Goal: Transaction & Acquisition: Purchase product/service

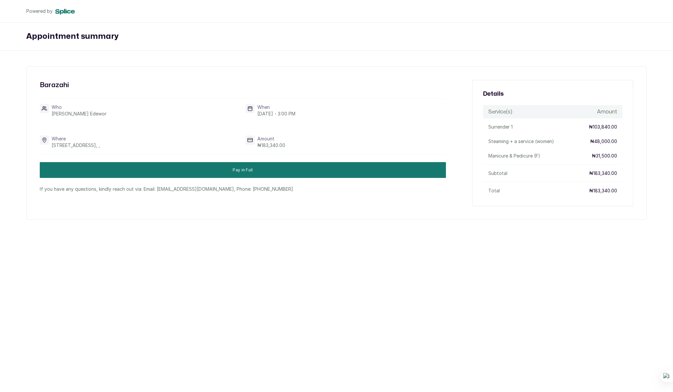
click at [481, 175] on div "Details Service(s) Amount Surrender 1 ₦103,840.00 Steaming + a service (women) …" at bounding box center [552, 143] width 161 height 126
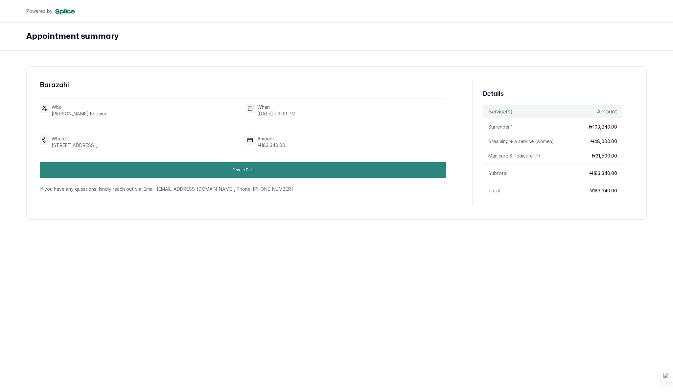
click at [425, 174] on button "Pay in Full" at bounding box center [243, 170] width 406 height 16
click at [401, 170] on button "Pay in Full" at bounding box center [243, 170] width 406 height 16
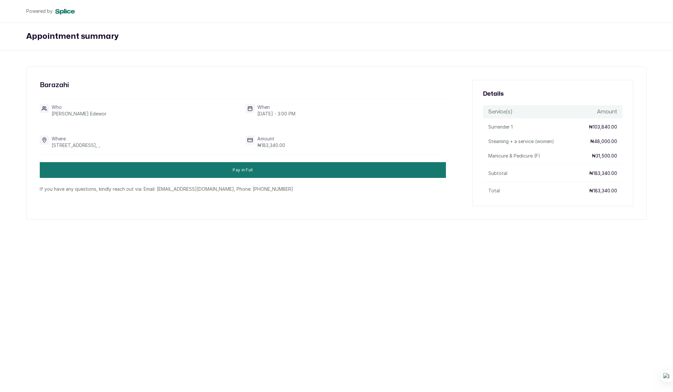
click at [446, 110] on div "Barazahi Who [PERSON_NAME] When [DATE] ・ 3:00 PM Where [STREET_ADDRESS], , [GEO…" at bounding box center [336, 142] width 620 height 153
click at [426, 104] on div "When [DATE] ・ 3:00 PM" at bounding box center [345, 110] width 200 height 13
click at [388, 104] on div "When [DATE] ・ 3:00 PM" at bounding box center [345, 110] width 200 height 13
click at [518, 46] on div "Appointment summary" at bounding box center [336, 37] width 673 height 28
